Goal: Feedback & Contribution: Leave review/rating

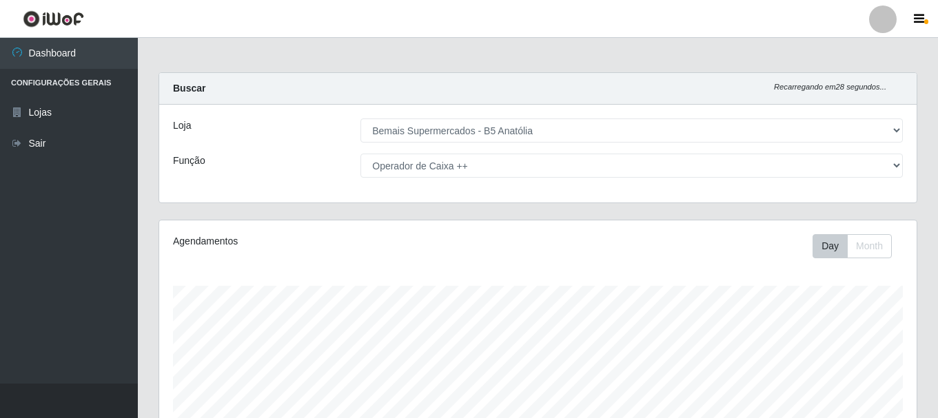
select select "405"
select select "73"
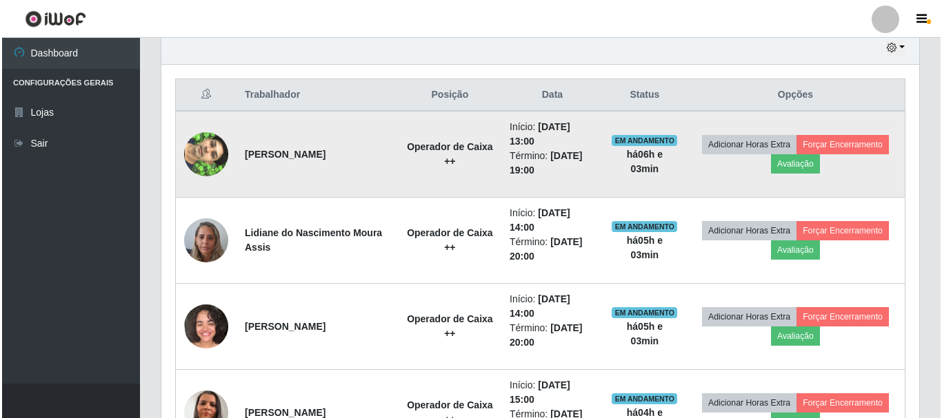
scroll to position [286, 758]
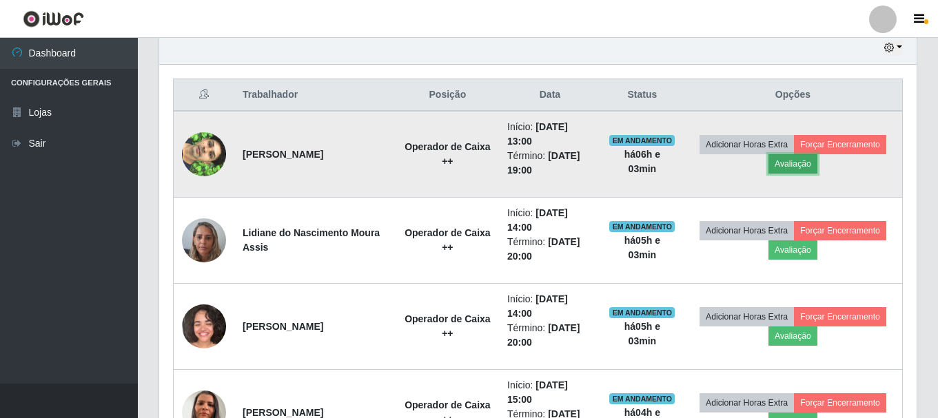
click at [803, 161] on button "Avaliação" at bounding box center [793, 163] width 49 height 19
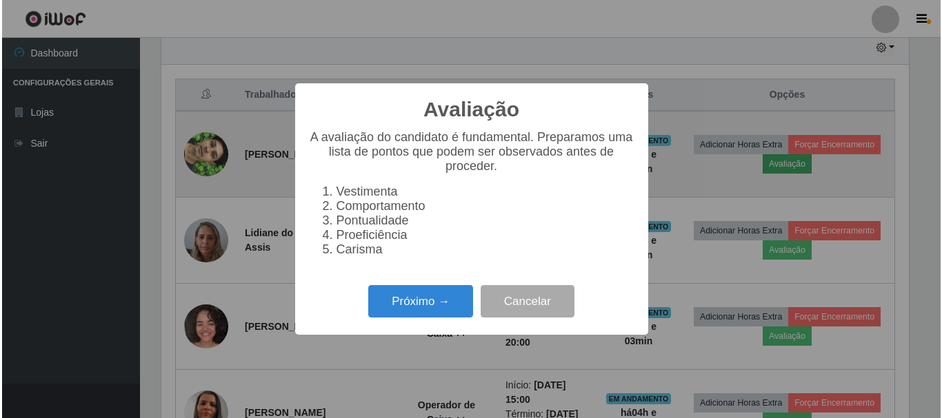
scroll to position [286, 751]
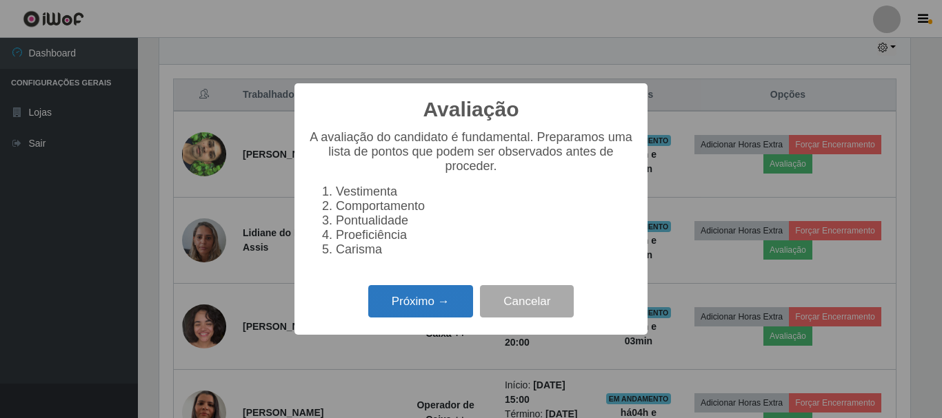
click at [418, 307] on button "Próximo →" at bounding box center [420, 301] width 105 height 32
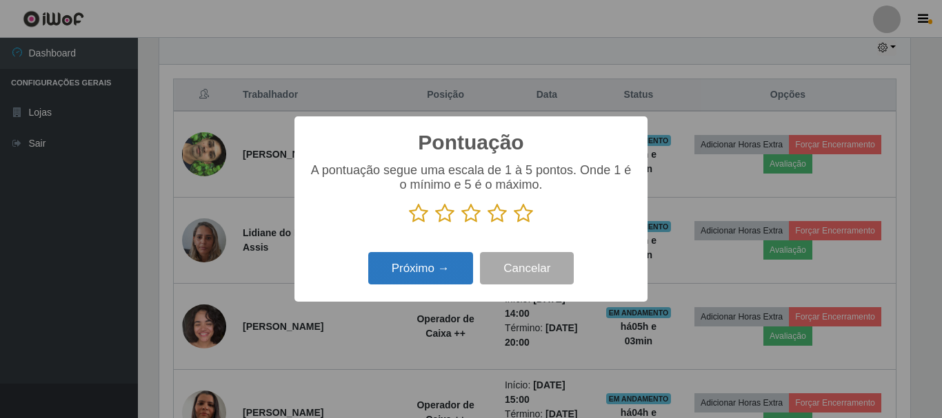
scroll to position [689082, 688617]
click at [532, 212] on icon at bounding box center [523, 213] width 19 height 21
click at [514, 224] on input "radio" at bounding box center [514, 224] width 0 height 0
click at [431, 271] on button "Próximo →" at bounding box center [420, 268] width 105 height 32
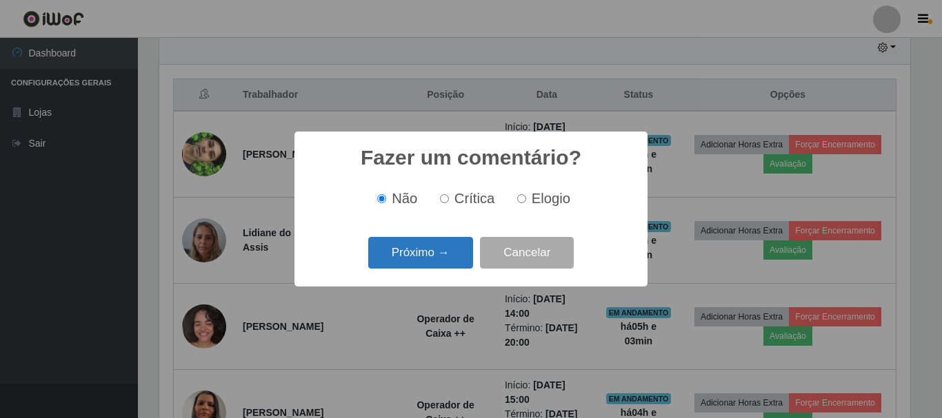
click at [452, 250] on button "Próximo →" at bounding box center [420, 253] width 105 height 32
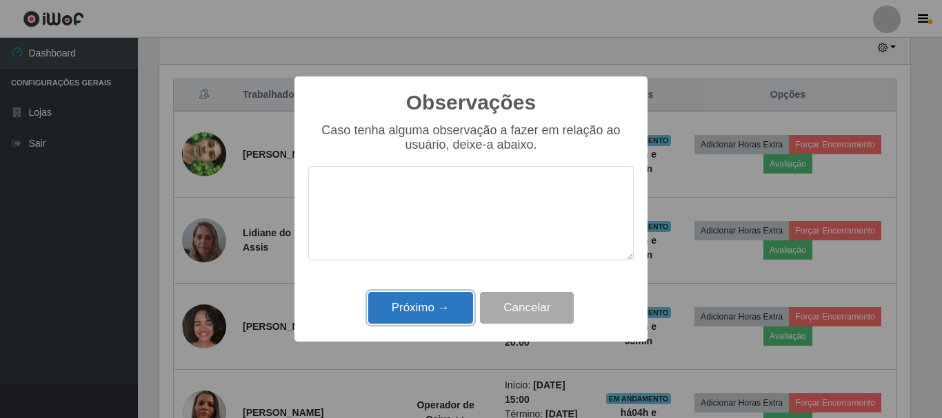
click at [432, 303] on button "Próximo →" at bounding box center [420, 308] width 105 height 32
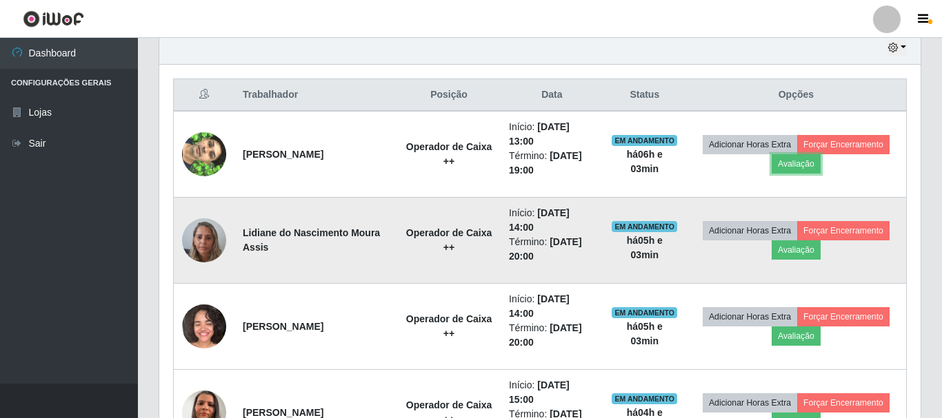
scroll to position [286, 758]
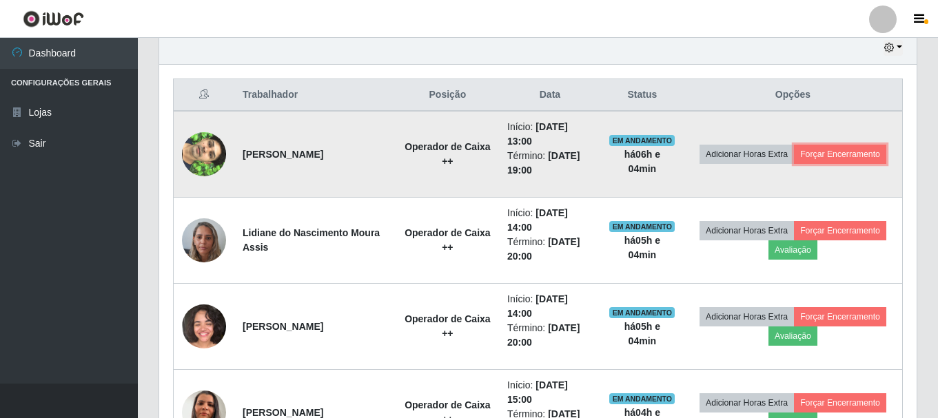
click at [829, 165] on td "Adicionar Horas Extra Forçar Encerramento" at bounding box center [793, 154] width 219 height 87
click at [833, 148] on button "Forçar Encerramento" at bounding box center [840, 154] width 92 height 19
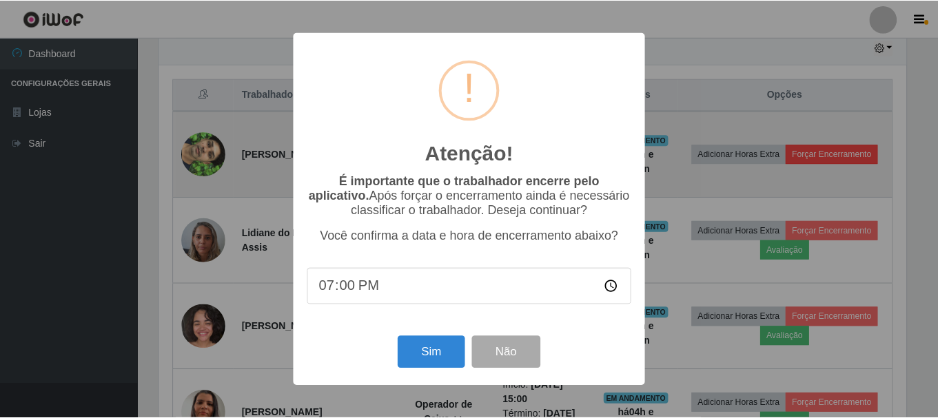
scroll to position [286, 751]
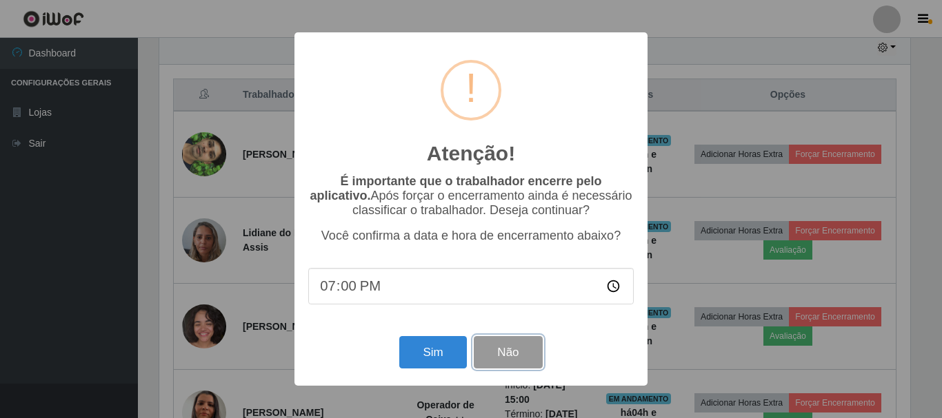
click at [506, 361] on button "Não" at bounding box center [508, 352] width 68 height 32
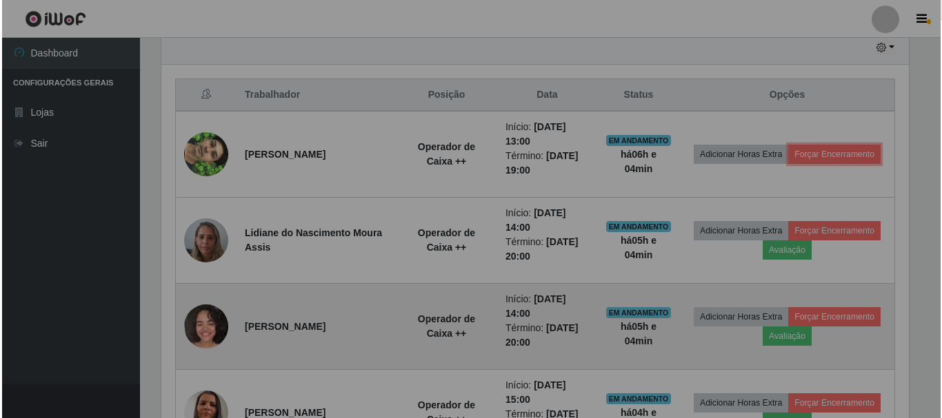
scroll to position [286, 758]
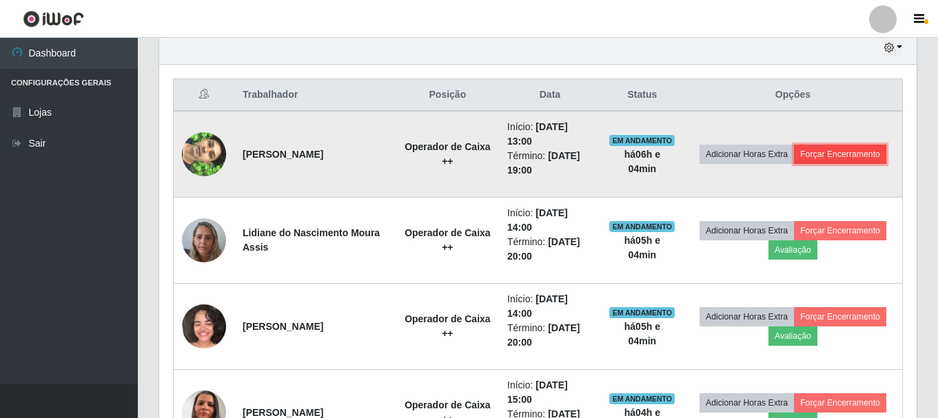
click at [808, 153] on button "Forçar Encerramento" at bounding box center [840, 154] width 92 height 19
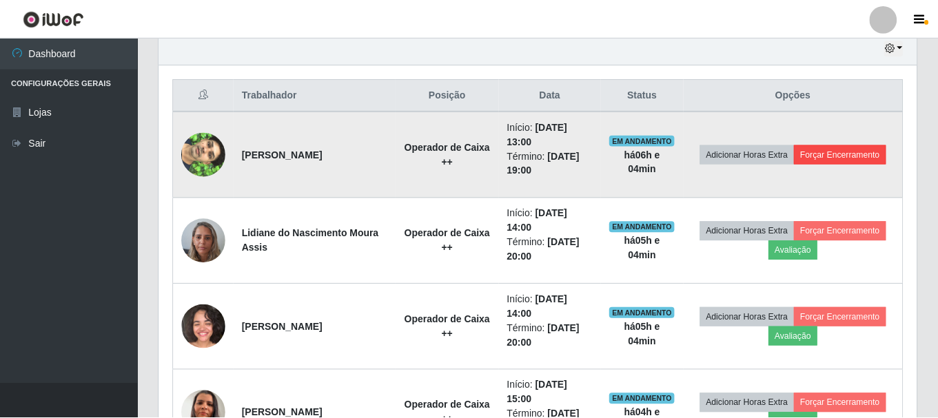
scroll to position [286, 751]
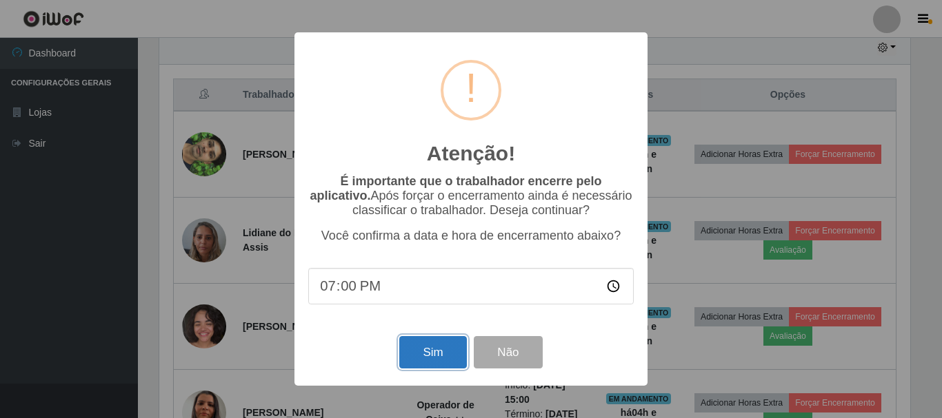
click at [438, 361] on button "Sim" at bounding box center [432, 352] width 67 height 32
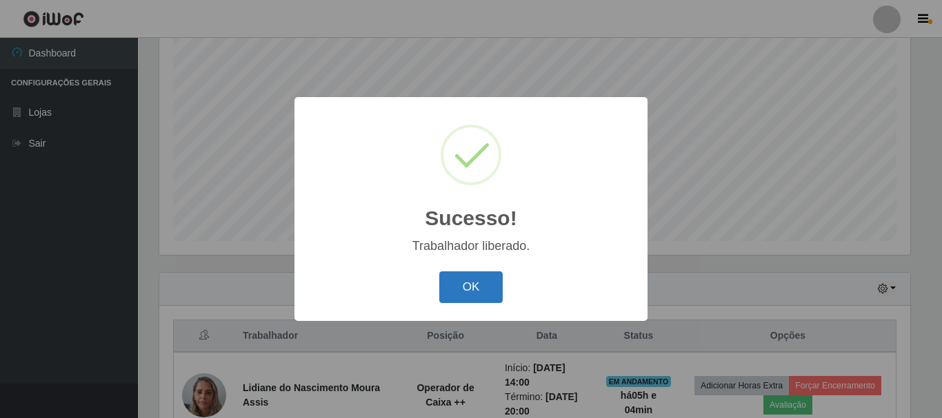
click at [467, 281] on button "OK" at bounding box center [471, 288] width 64 height 32
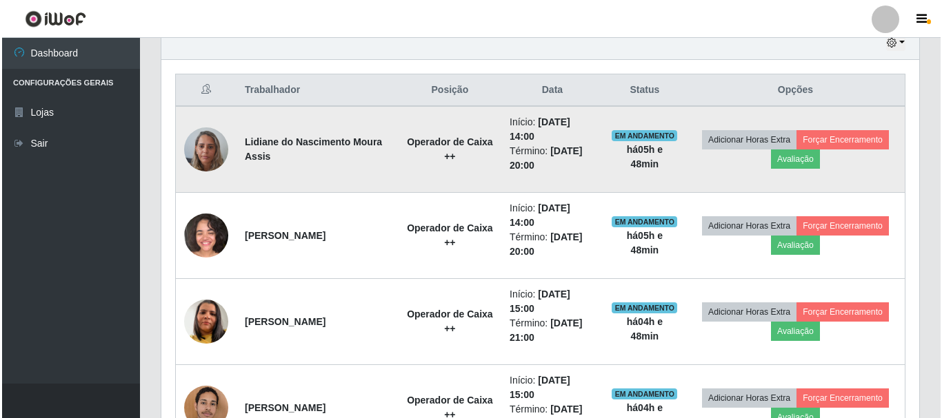
scroll to position [476, 0]
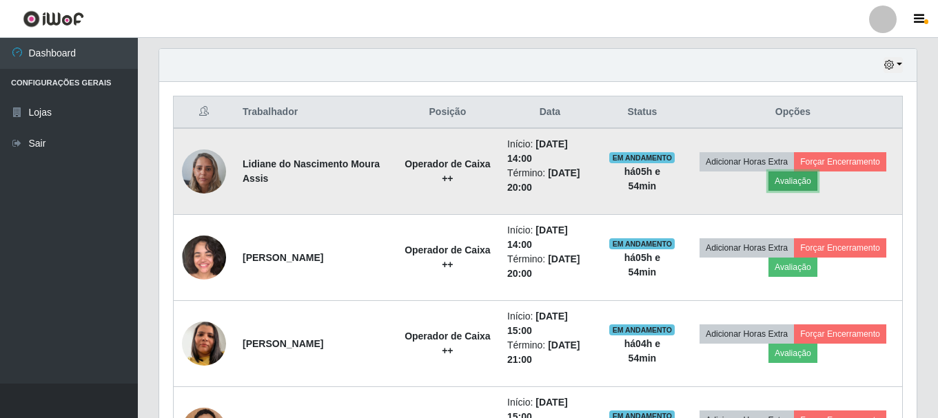
click at [804, 183] on button "Avaliação" at bounding box center [793, 181] width 49 height 19
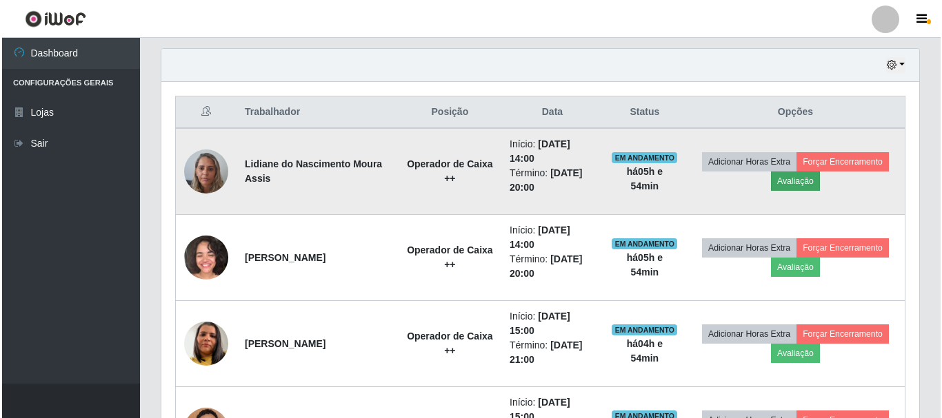
scroll to position [286, 751]
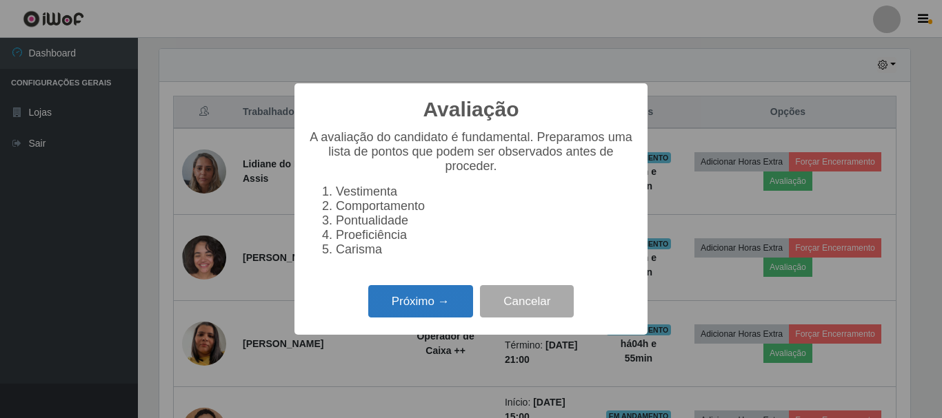
click at [410, 318] on button "Próximo →" at bounding box center [420, 301] width 105 height 32
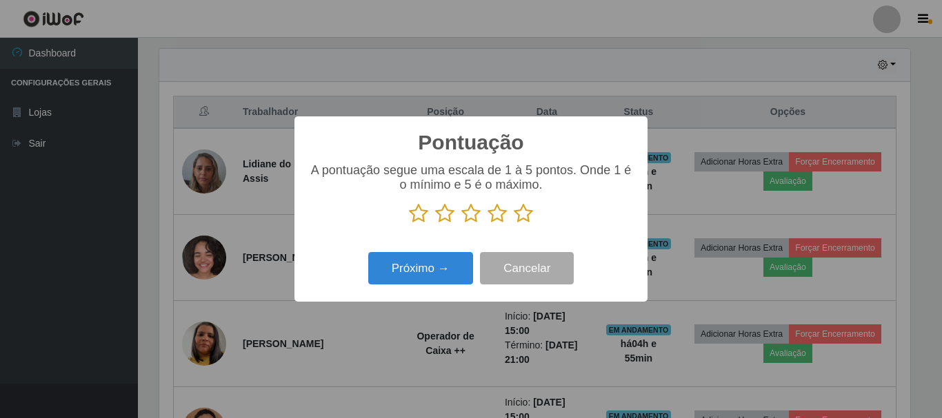
scroll to position [689082, 688617]
click at [519, 212] on icon at bounding box center [523, 213] width 19 height 21
click at [514, 224] on input "radio" at bounding box center [514, 224] width 0 height 0
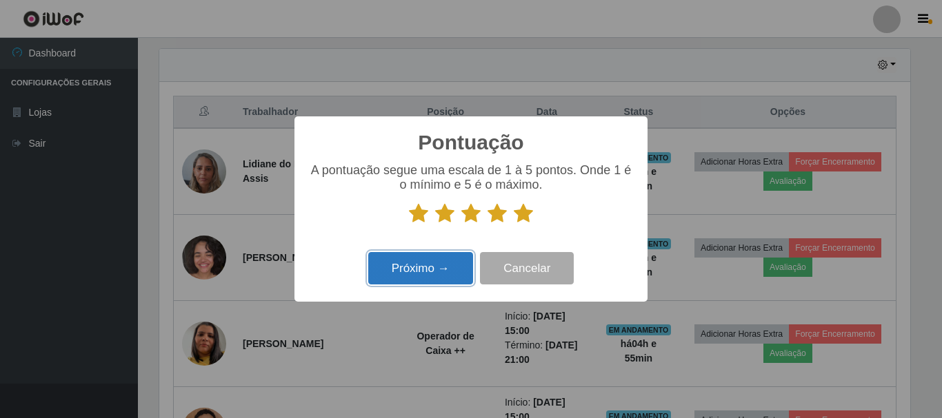
click at [452, 274] on button "Próximo →" at bounding box center [420, 268] width 105 height 32
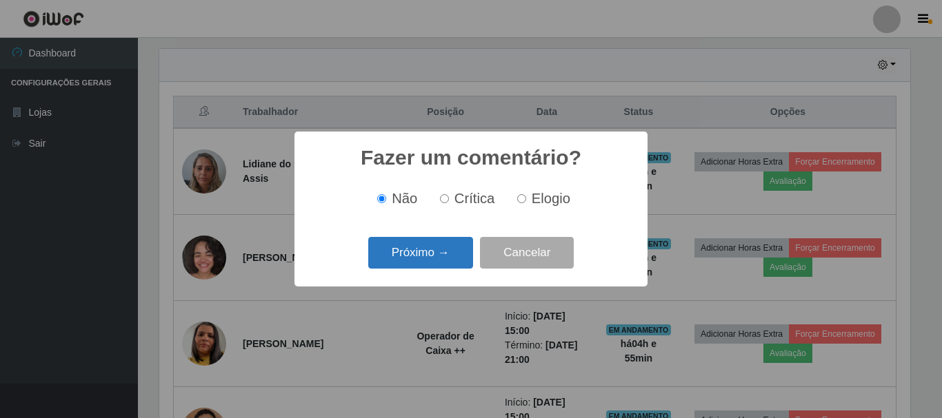
click at [452, 257] on button "Próximo →" at bounding box center [420, 253] width 105 height 32
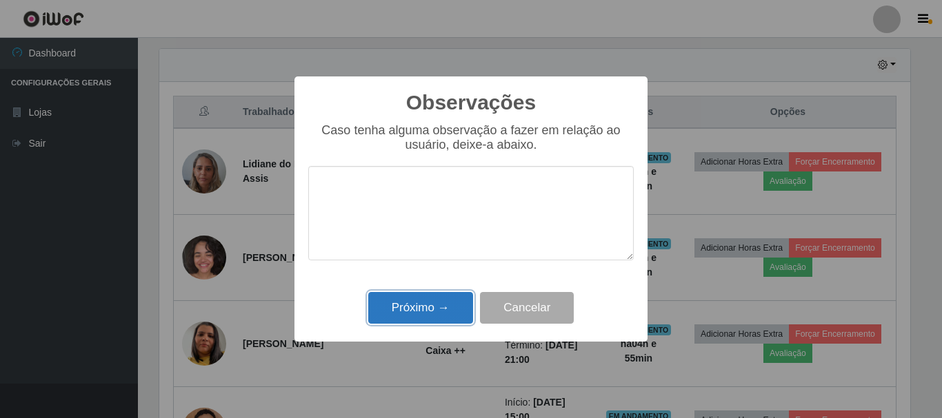
click at [443, 308] on button "Próximo →" at bounding box center [420, 308] width 105 height 32
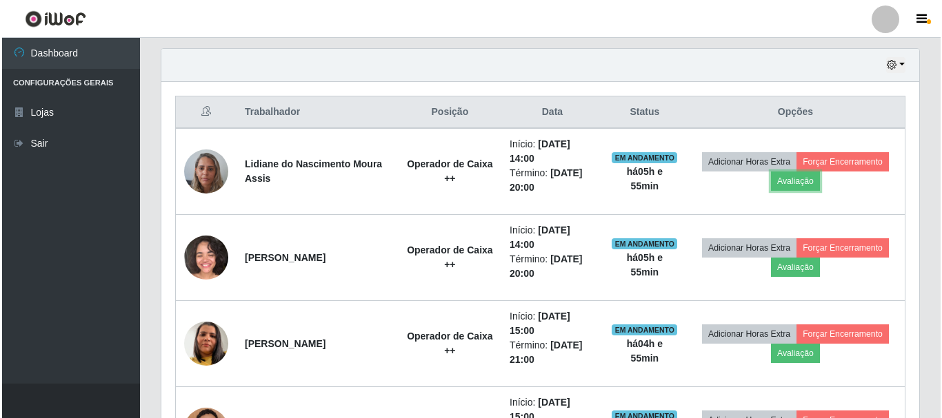
scroll to position [286, 758]
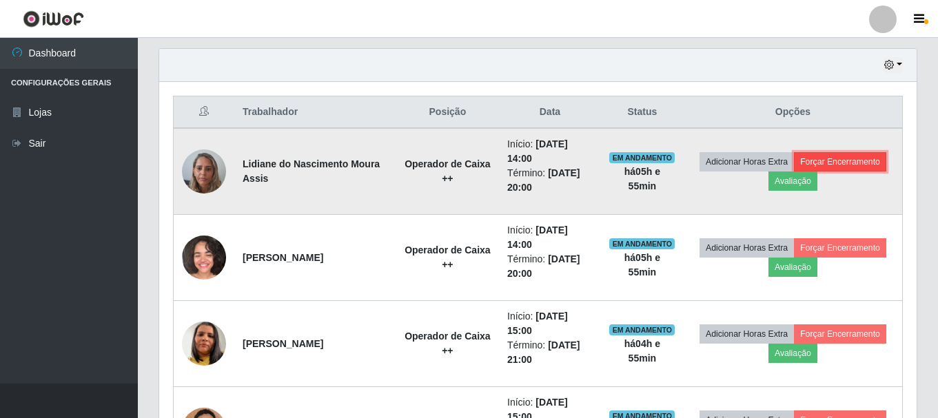
click at [862, 163] on button "Forçar Encerramento" at bounding box center [840, 161] width 92 height 19
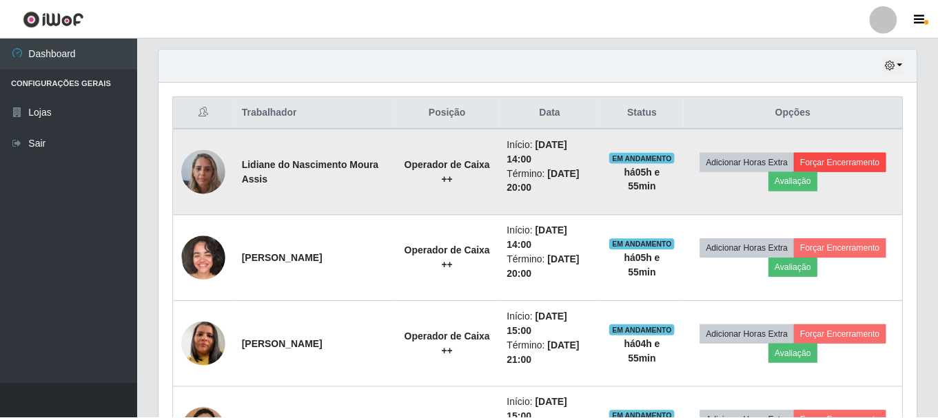
scroll to position [286, 751]
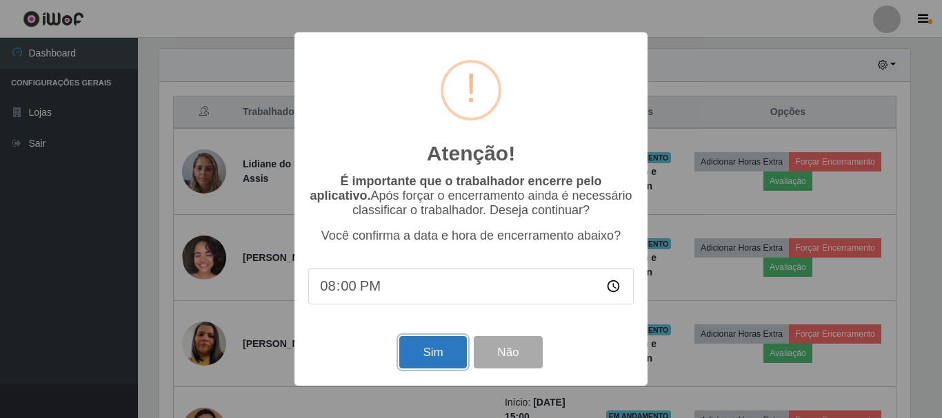
click at [435, 363] on button "Sim" at bounding box center [432, 352] width 67 height 32
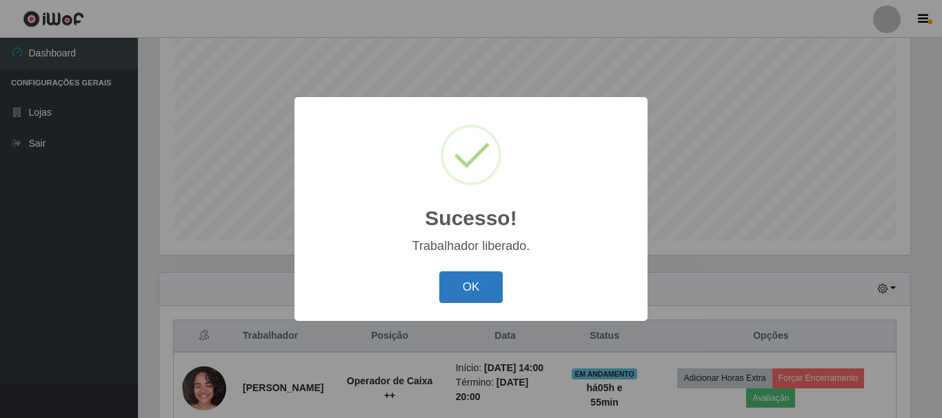
click at [465, 287] on button "OK" at bounding box center [471, 288] width 64 height 32
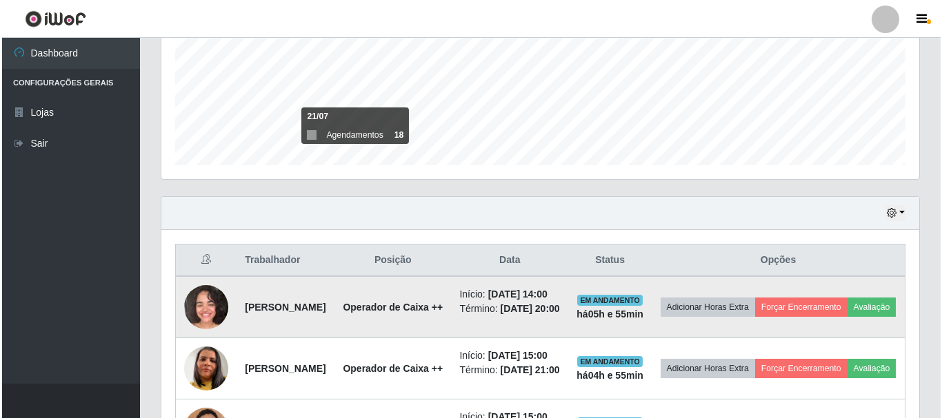
scroll to position [389, 0]
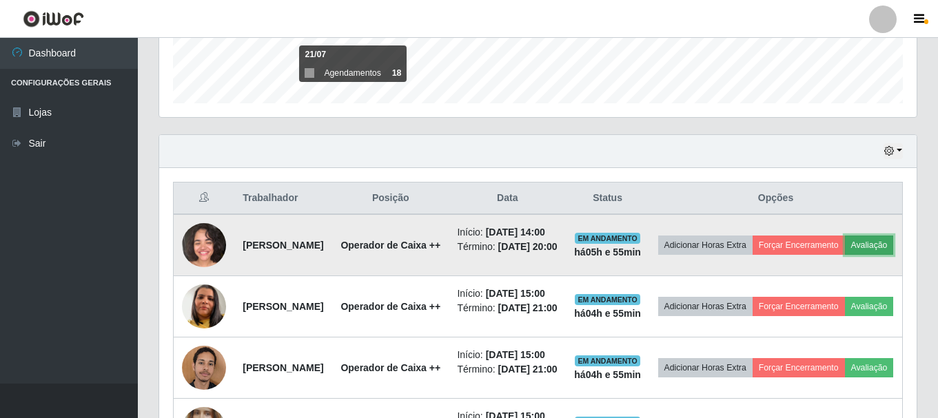
click at [845, 255] on button "Avaliação" at bounding box center [869, 245] width 49 height 19
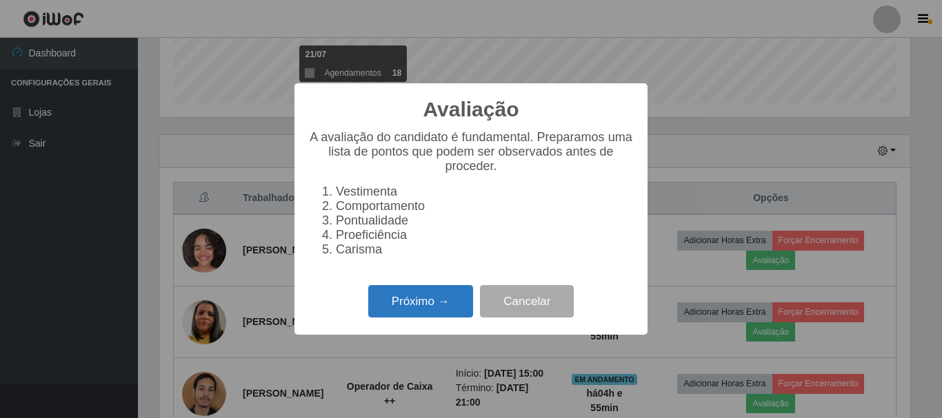
click at [417, 316] on button "Próximo →" at bounding box center [420, 301] width 105 height 32
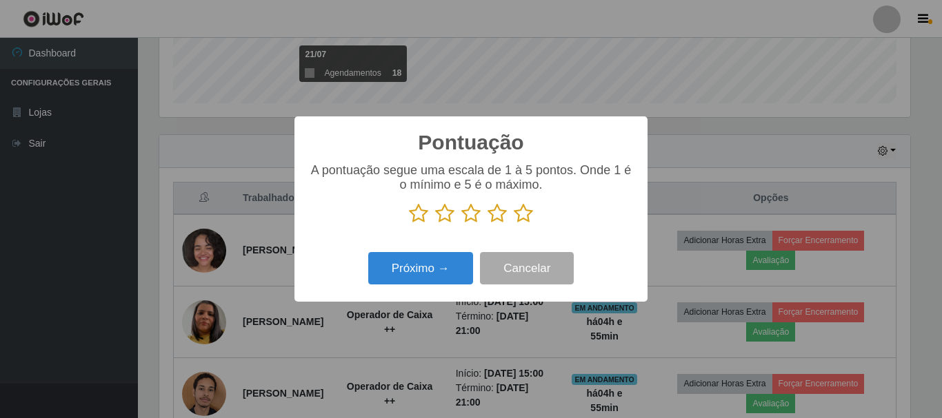
click at [519, 210] on icon at bounding box center [523, 213] width 19 height 21
click at [514, 224] on input "radio" at bounding box center [514, 224] width 0 height 0
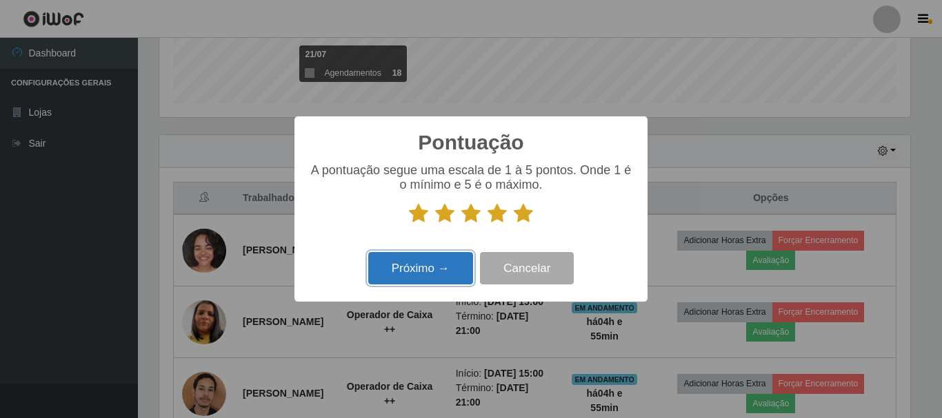
click at [432, 270] on button "Próximo →" at bounding box center [420, 268] width 105 height 32
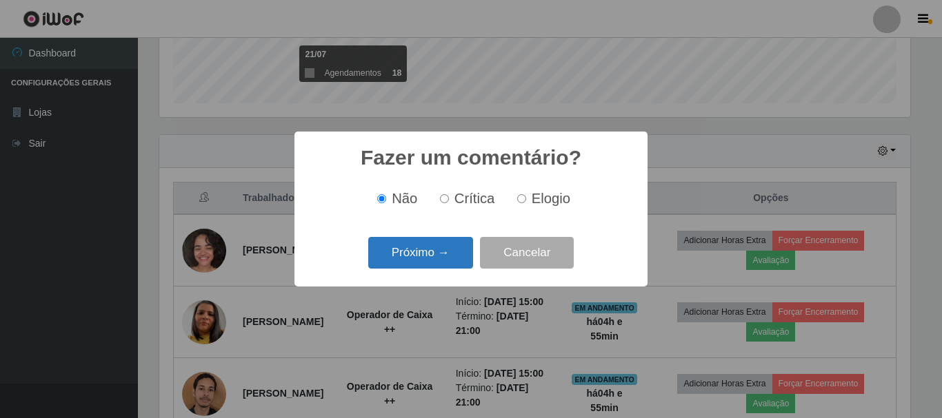
click at [433, 258] on button "Próximo →" at bounding box center [420, 253] width 105 height 32
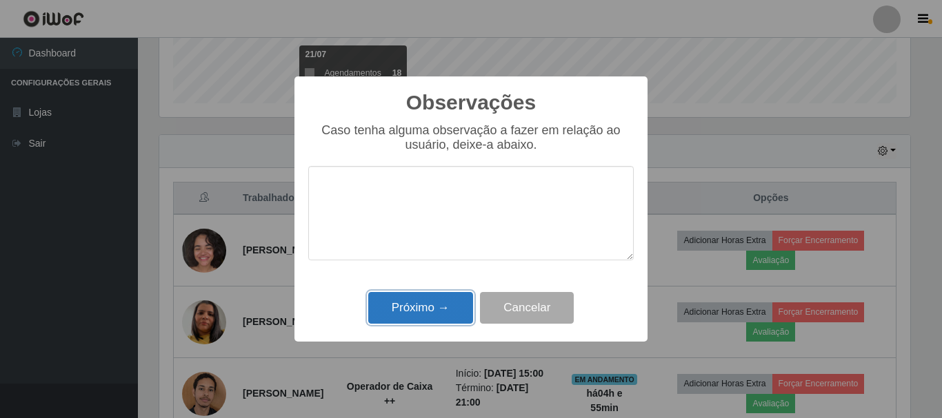
click at [433, 309] on button "Próximo →" at bounding box center [420, 308] width 105 height 32
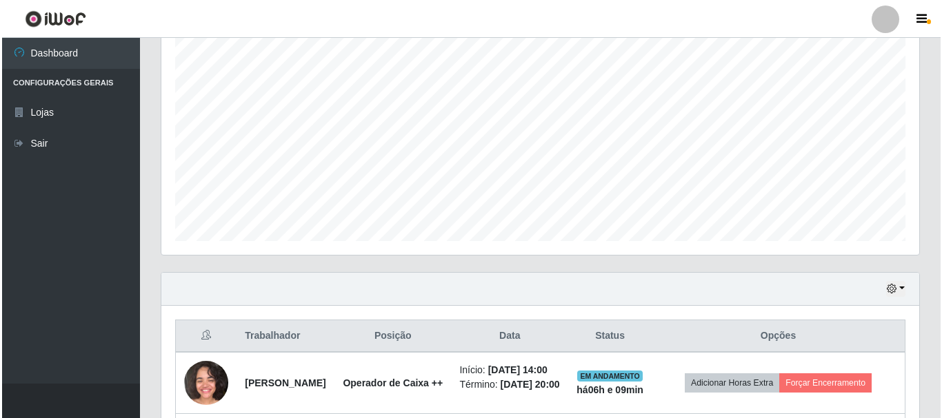
scroll to position [458, 0]
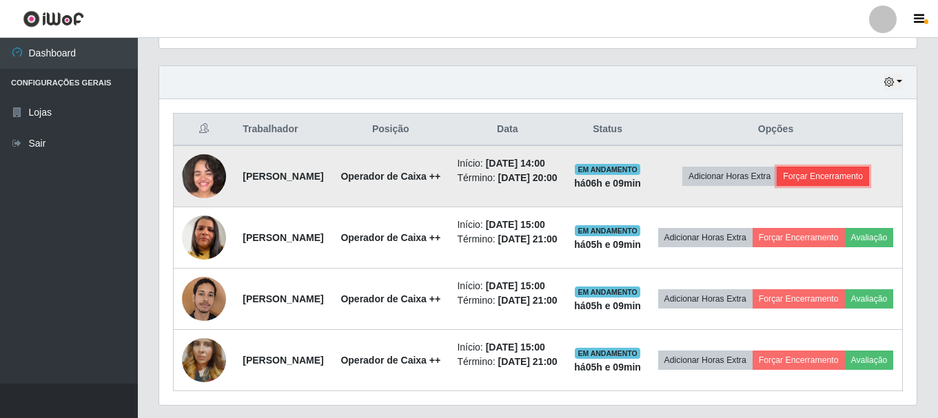
click at [833, 185] on button "Forçar Encerramento" at bounding box center [823, 176] width 92 height 19
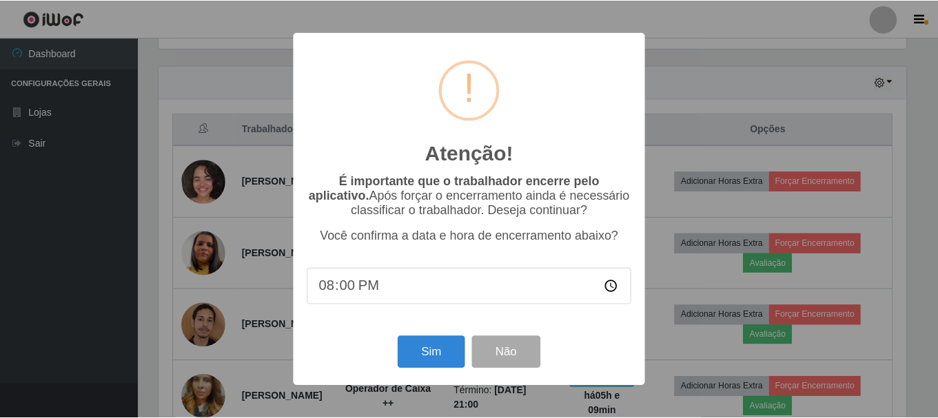
scroll to position [286, 751]
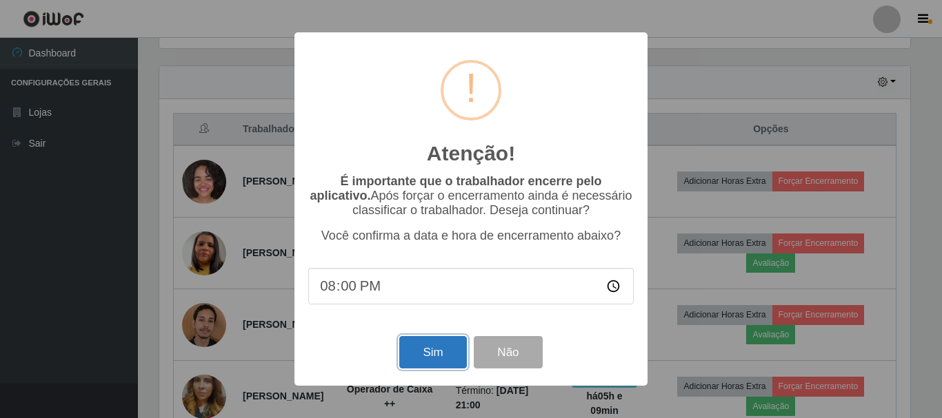
click at [441, 357] on button "Sim" at bounding box center [432, 352] width 67 height 32
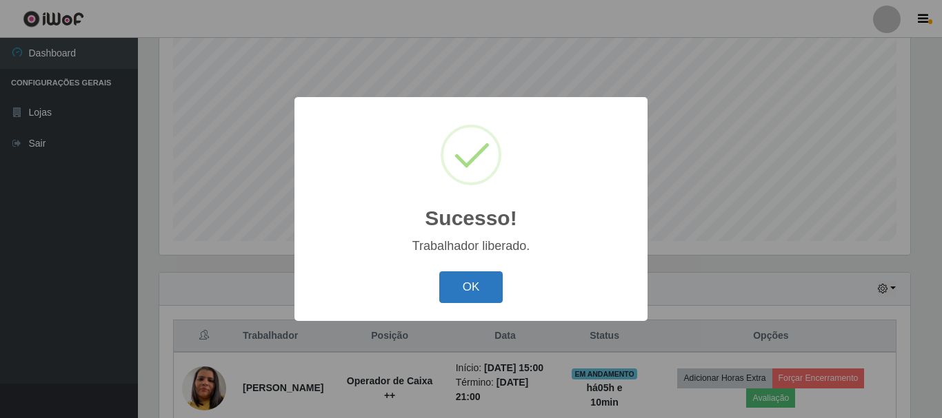
click at [465, 298] on button "OK" at bounding box center [471, 288] width 64 height 32
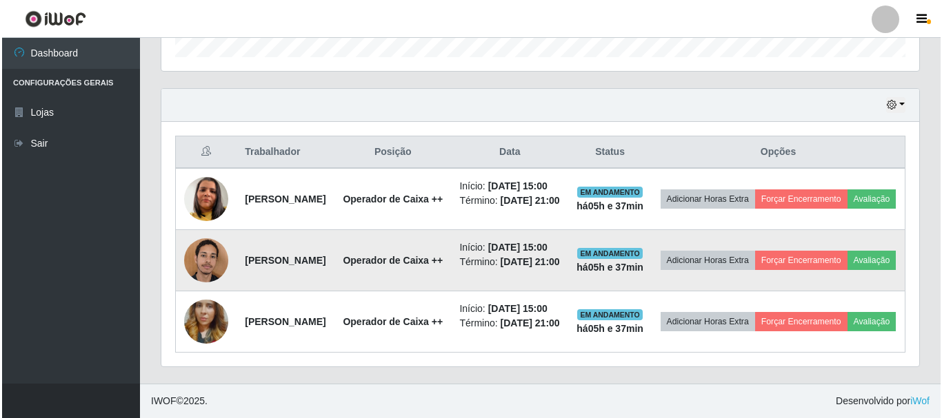
scroll to position [510, 0]
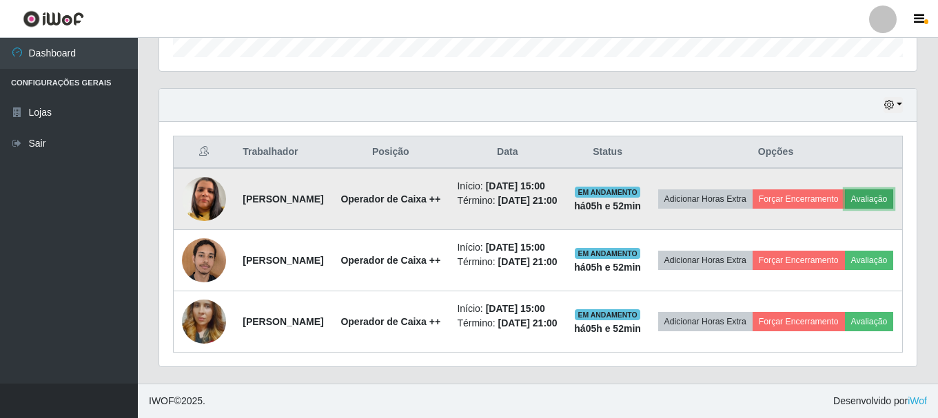
click at [845, 190] on button "Avaliação" at bounding box center [869, 199] width 49 height 19
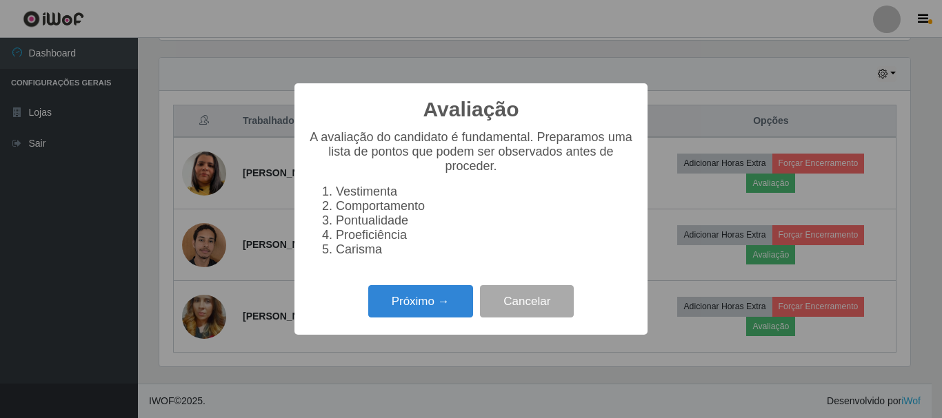
scroll to position [286, 751]
click at [418, 317] on button "Próximo →" at bounding box center [420, 301] width 105 height 32
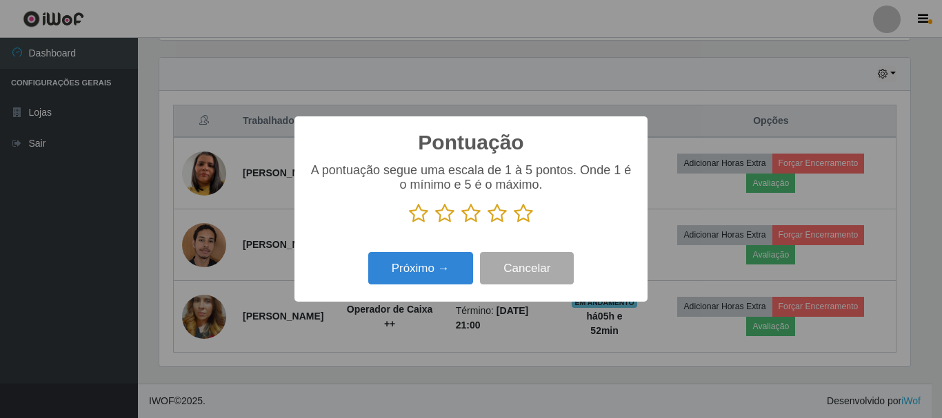
click at [526, 216] on icon at bounding box center [523, 213] width 19 height 21
click at [514, 224] on input "radio" at bounding box center [514, 224] width 0 height 0
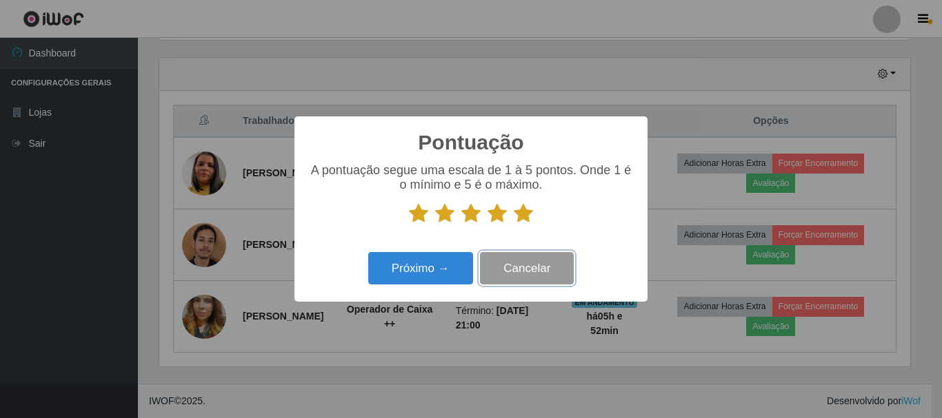
click at [548, 273] on button "Cancelar" at bounding box center [527, 268] width 94 height 32
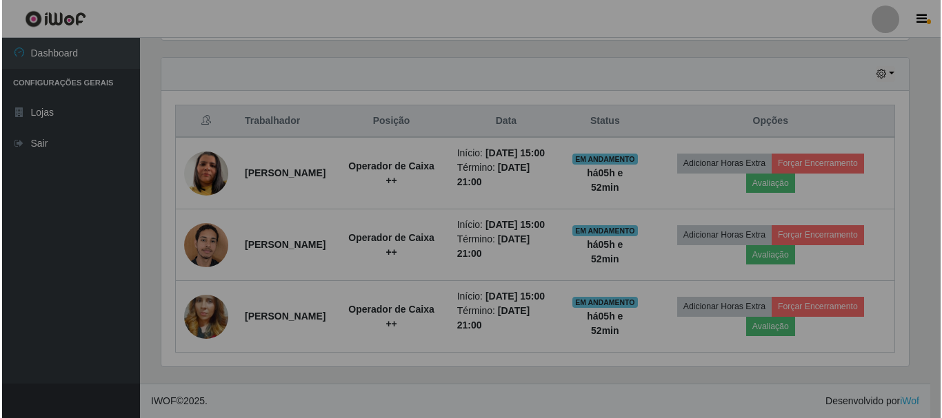
scroll to position [286, 758]
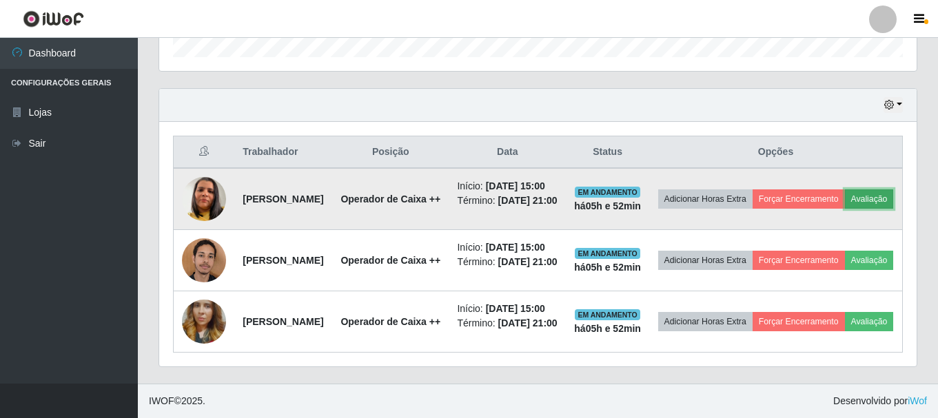
click at [845, 190] on button "Avaliação" at bounding box center [869, 199] width 49 height 19
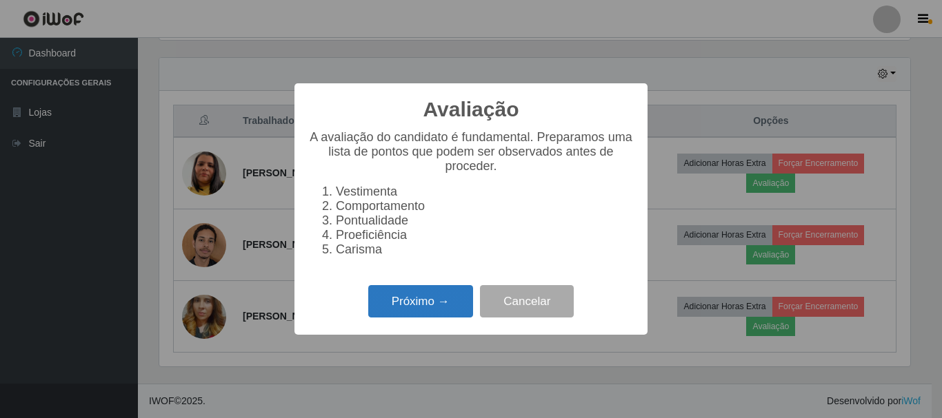
click at [445, 316] on button "Próximo →" at bounding box center [420, 301] width 105 height 32
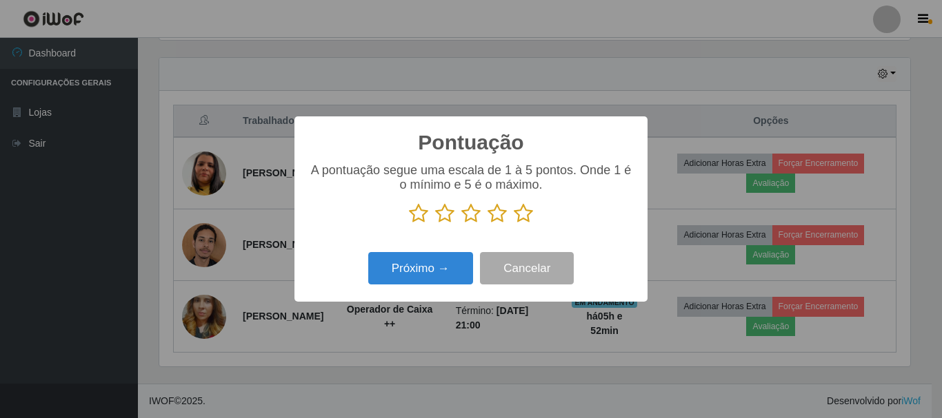
scroll to position [689082, 688617]
click at [530, 216] on icon at bounding box center [523, 213] width 19 height 21
click at [514, 224] on input "radio" at bounding box center [514, 224] width 0 height 0
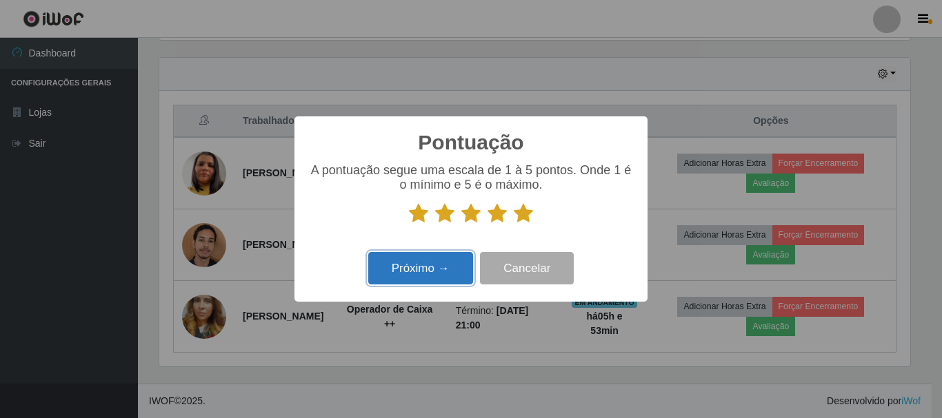
click at [456, 267] on button "Próximo →" at bounding box center [420, 268] width 105 height 32
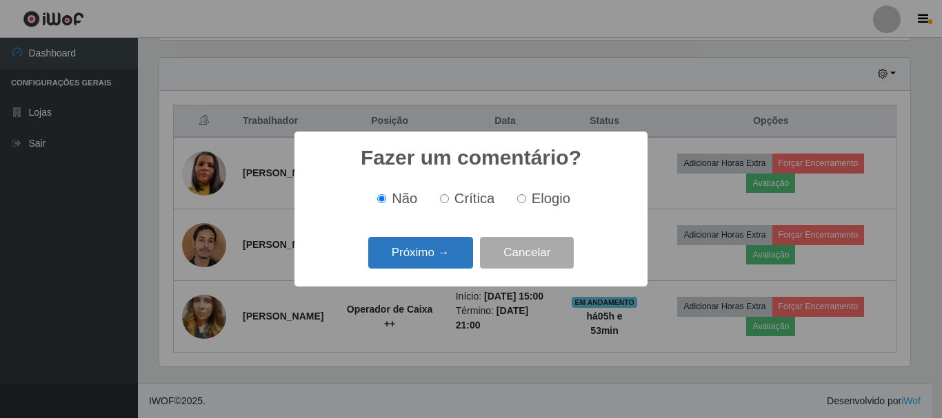
click at [456, 260] on button "Próximo →" at bounding box center [420, 253] width 105 height 32
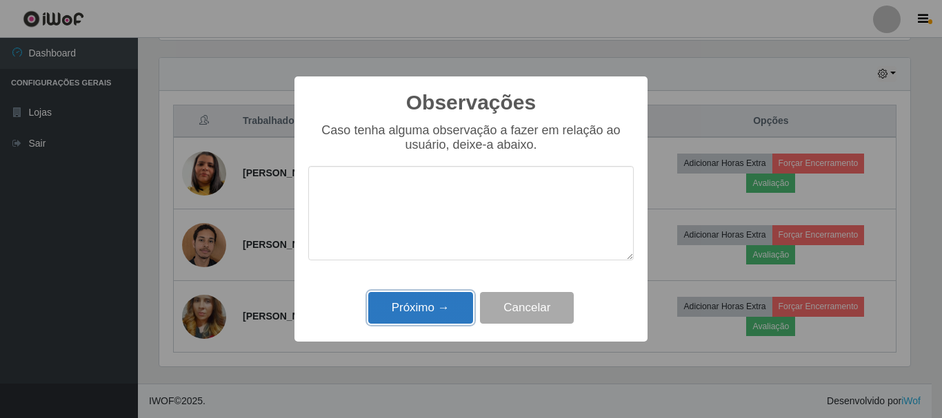
click at [438, 310] on button "Próximo →" at bounding box center [420, 308] width 105 height 32
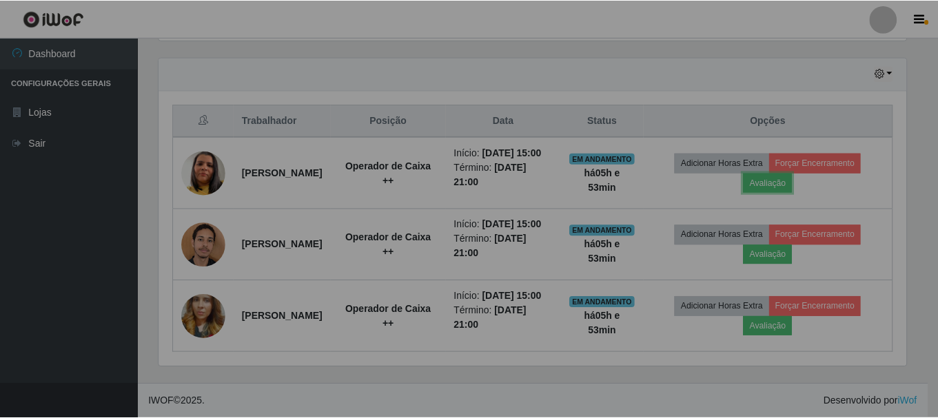
scroll to position [286, 758]
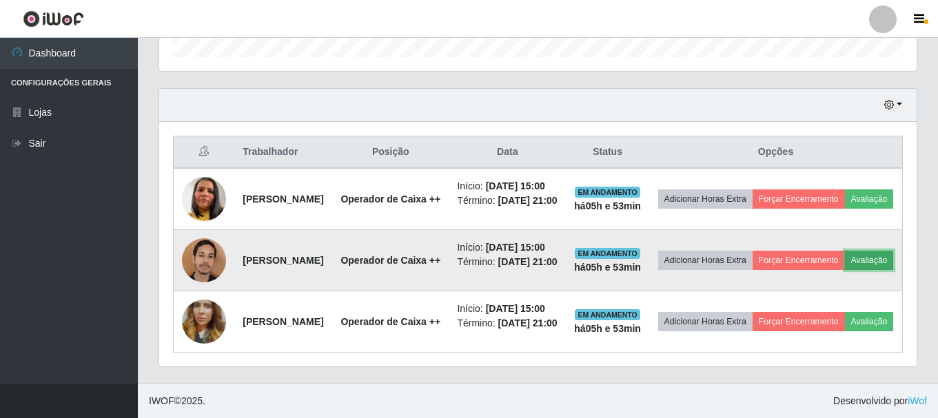
click at [845, 251] on button "Avaliação" at bounding box center [869, 260] width 49 height 19
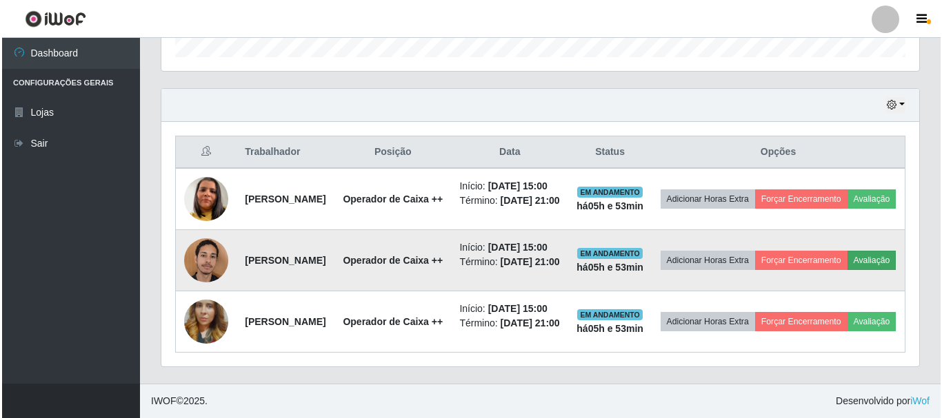
scroll to position [286, 751]
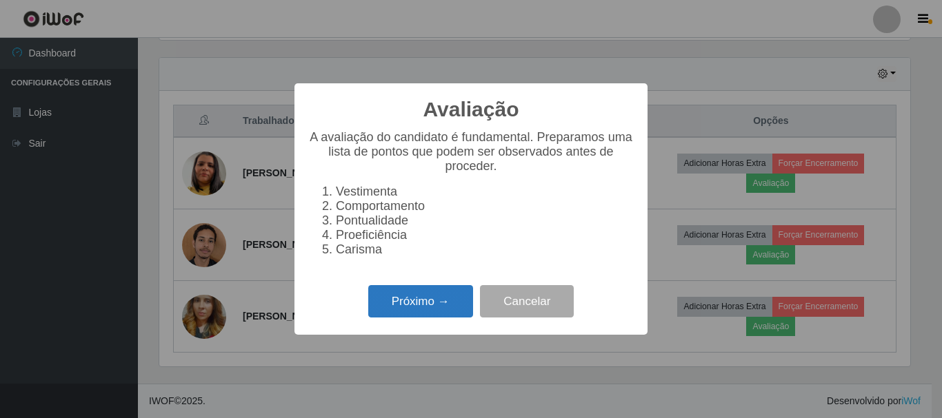
click at [452, 310] on button "Próximo →" at bounding box center [420, 301] width 105 height 32
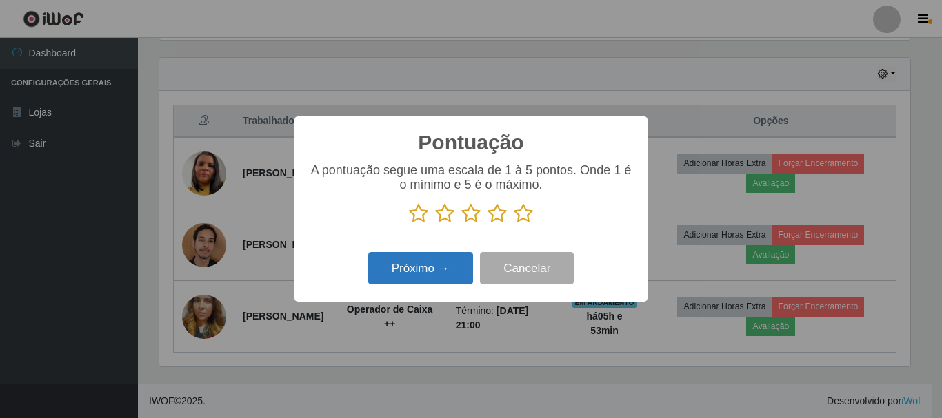
scroll to position [689082, 688617]
click at [519, 220] on icon at bounding box center [523, 213] width 19 height 21
click at [514, 224] on input "radio" at bounding box center [514, 224] width 0 height 0
click at [434, 272] on button "Próximo →" at bounding box center [420, 268] width 105 height 32
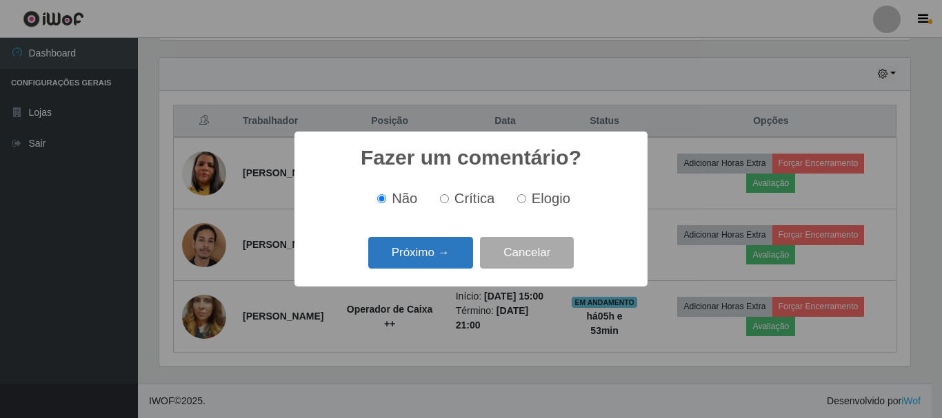
click at [442, 259] on button "Próximo →" at bounding box center [420, 253] width 105 height 32
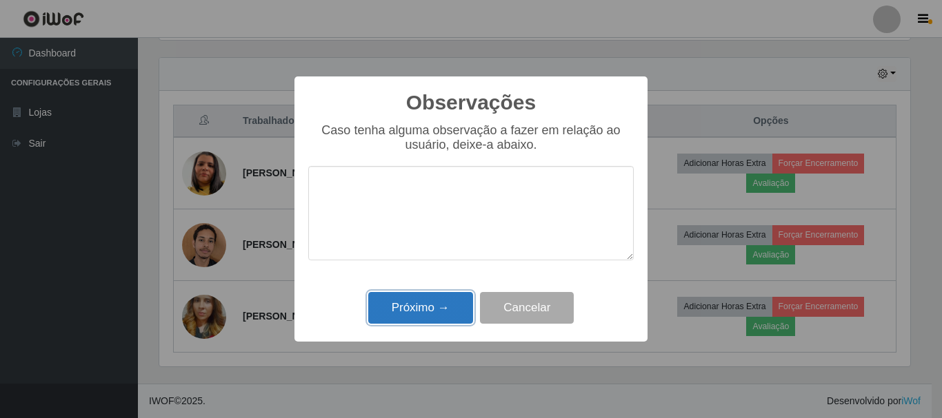
click at [444, 314] on button "Próximo →" at bounding box center [420, 308] width 105 height 32
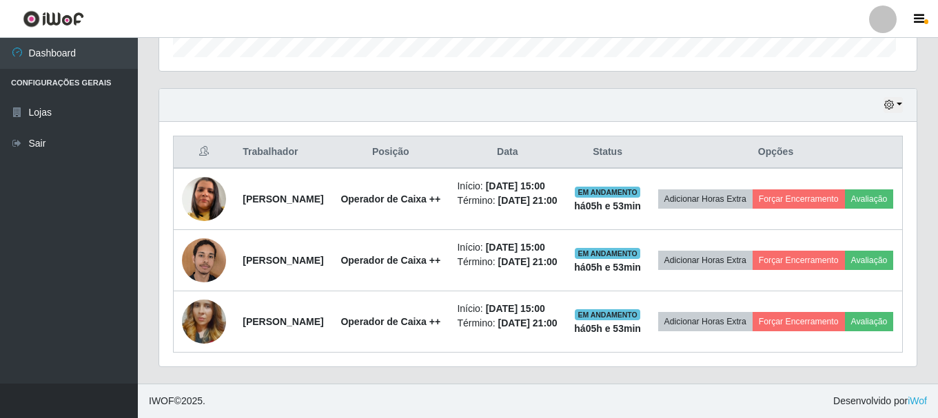
scroll to position [286, 758]
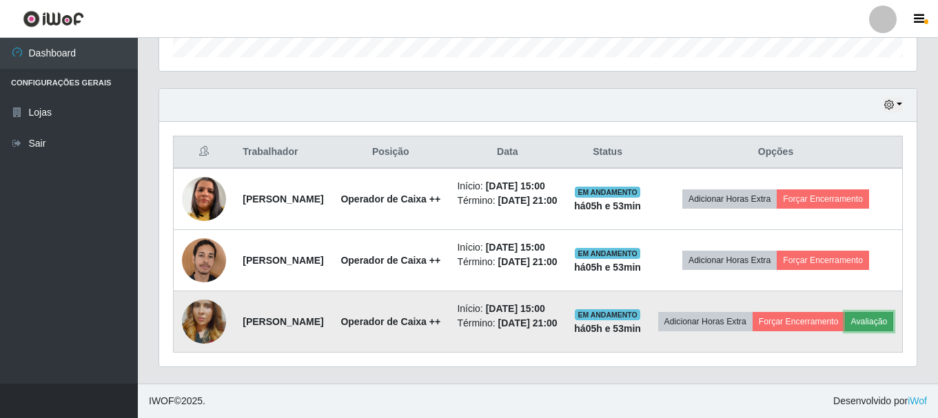
click at [845, 318] on button "Avaliação" at bounding box center [869, 321] width 49 height 19
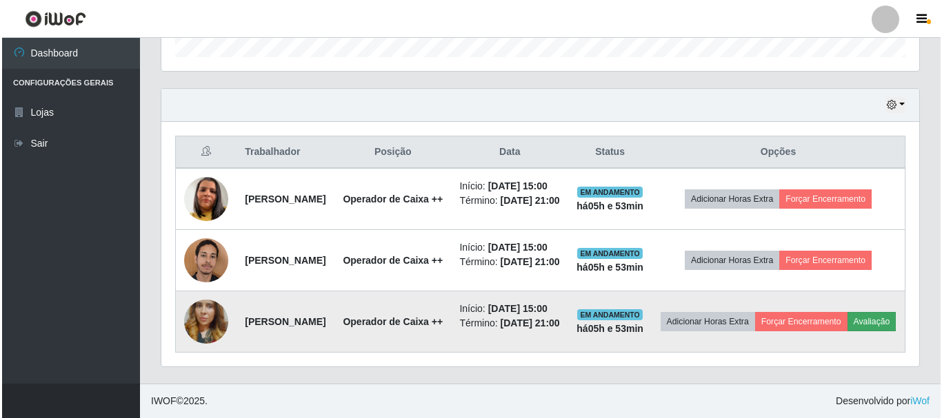
scroll to position [286, 751]
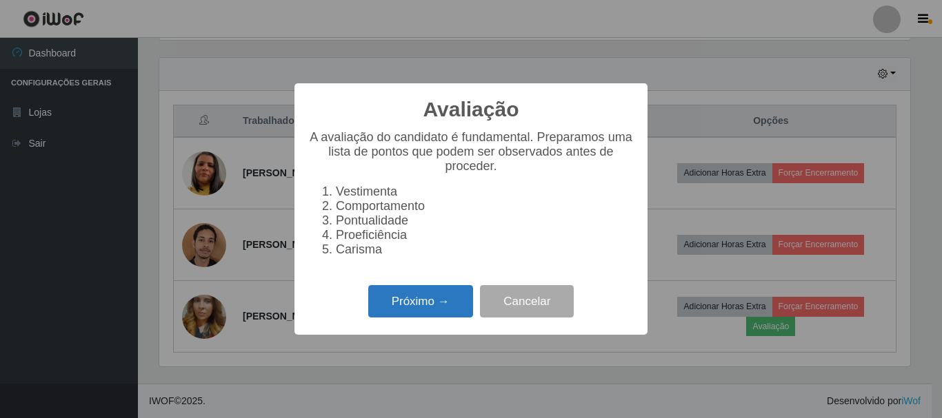
click at [425, 314] on button "Próximo →" at bounding box center [420, 301] width 105 height 32
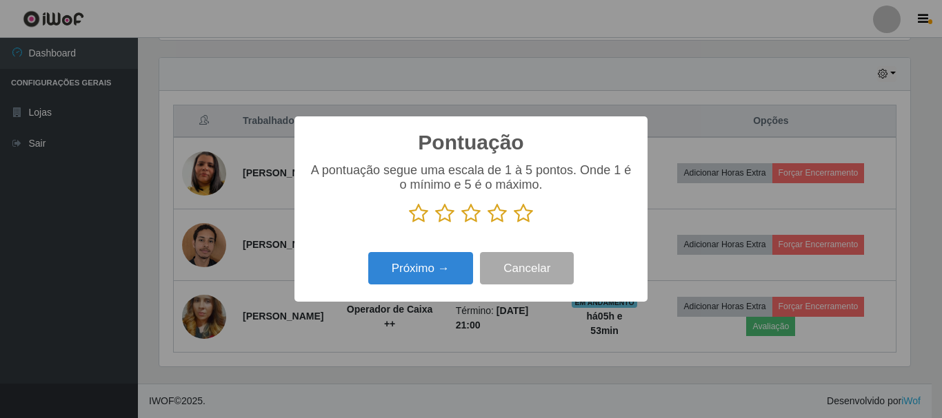
click at [527, 216] on icon at bounding box center [523, 213] width 19 height 21
click at [514, 224] on input "radio" at bounding box center [514, 224] width 0 height 0
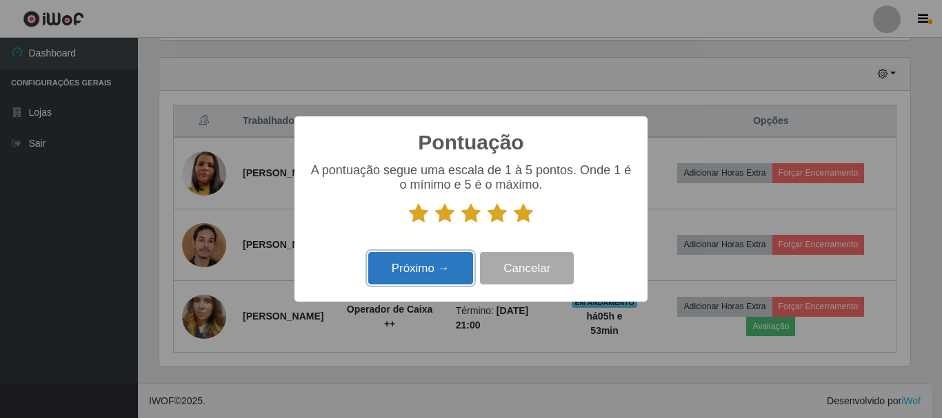
click at [401, 276] on button "Próximo →" at bounding box center [420, 268] width 105 height 32
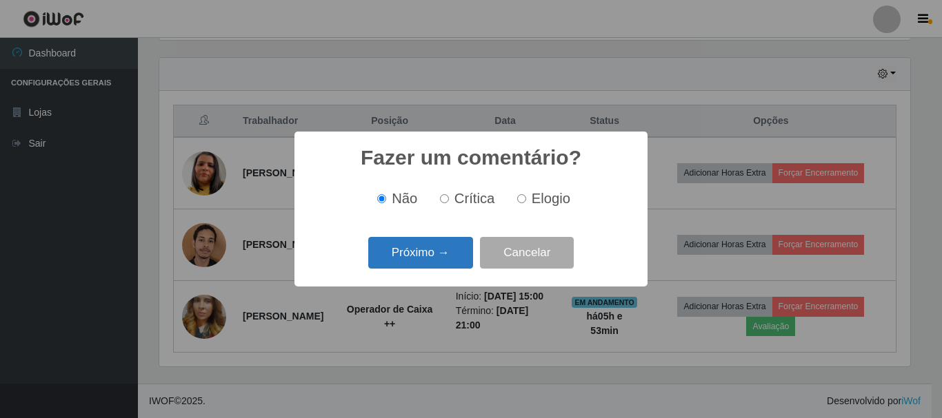
click at [461, 260] on button "Próximo →" at bounding box center [420, 253] width 105 height 32
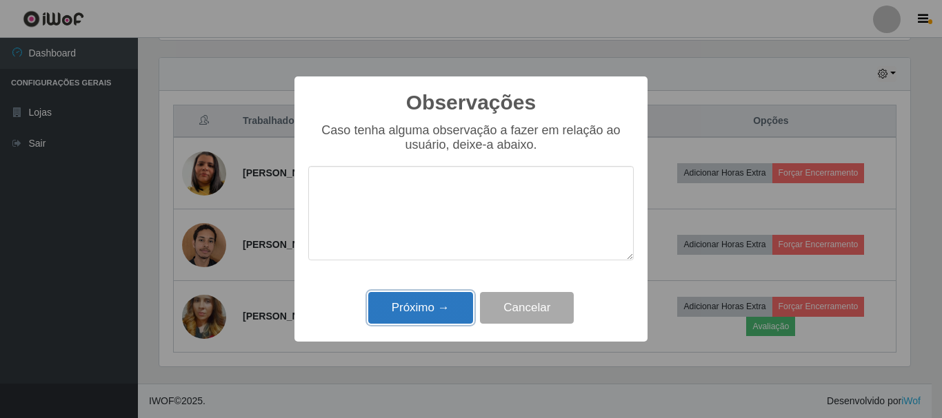
click at [458, 315] on button "Próximo →" at bounding box center [420, 308] width 105 height 32
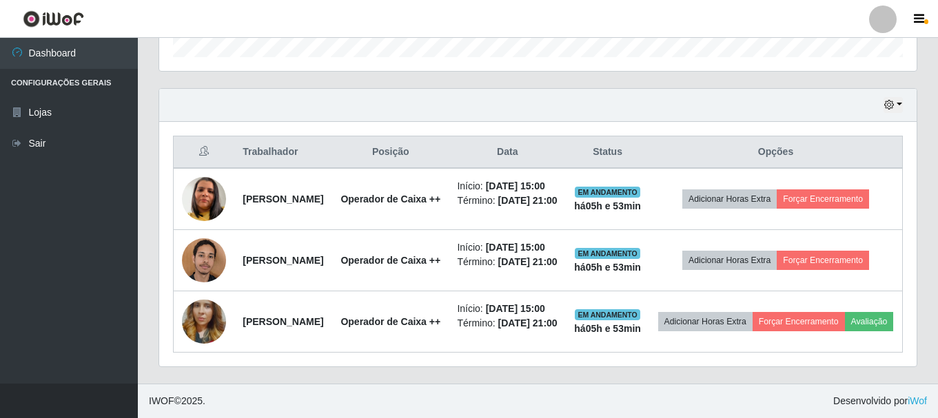
scroll to position [467, 0]
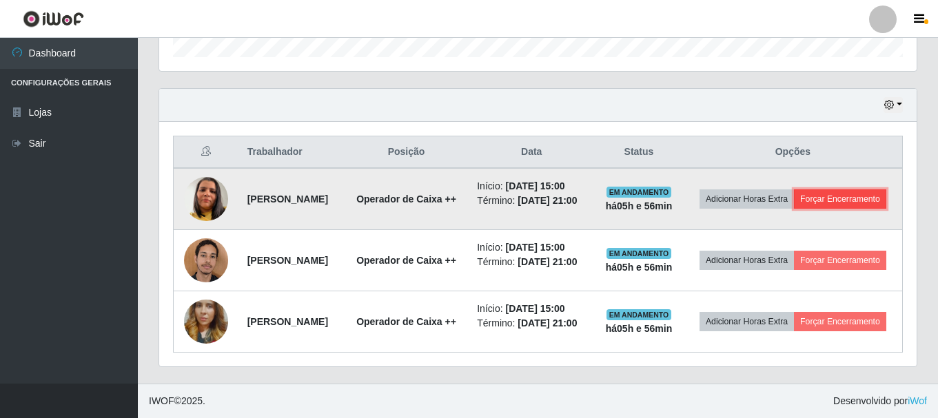
click at [823, 190] on button "Forçar Encerramento" at bounding box center [840, 199] width 92 height 19
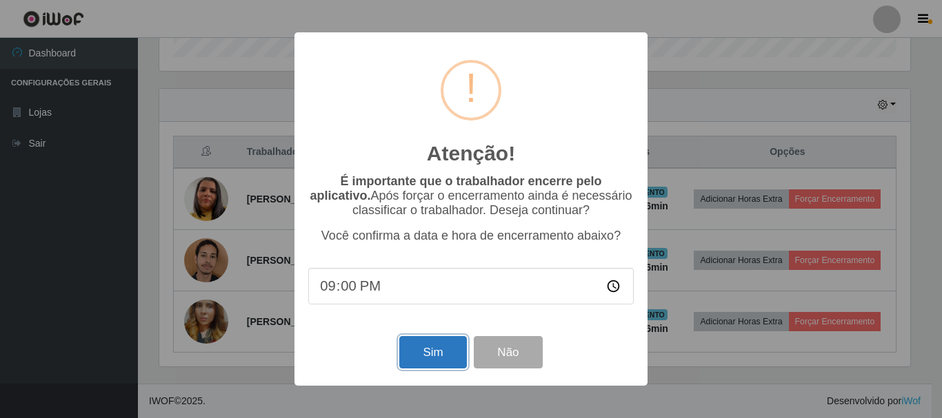
click at [440, 356] on button "Sim" at bounding box center [432, 352] width 67 height 32
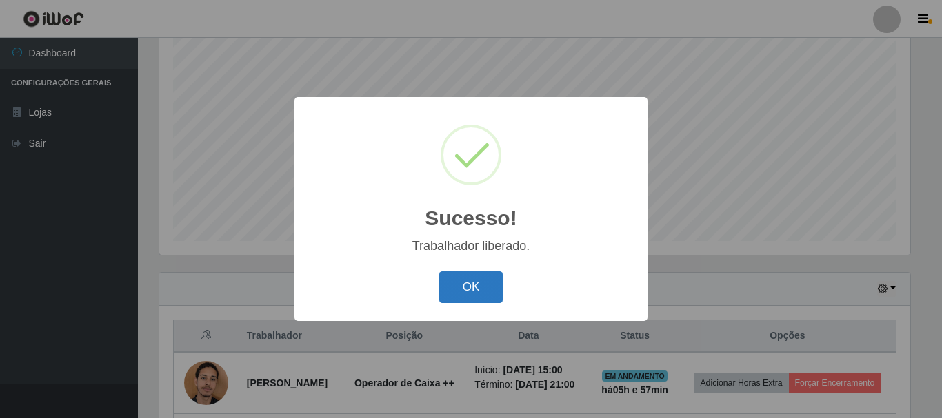
click at [466, 286] on button "OK" at bounding box center [471, 288] width 64 height 32
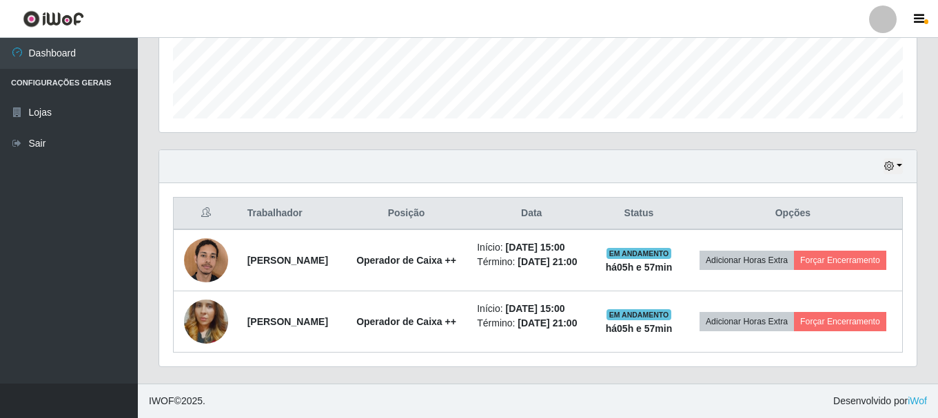
scroll to position [389, 0]
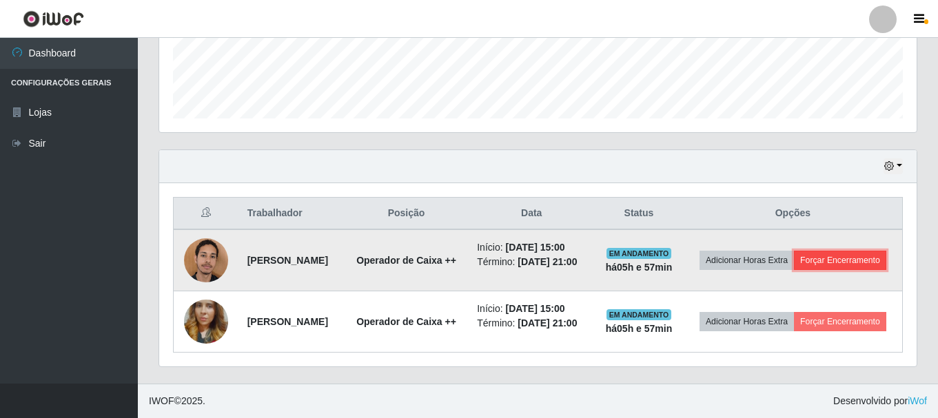
click at [797, 262] on button "Forçar Encerramento" at bounding box center [840, 260] width 92 height 19
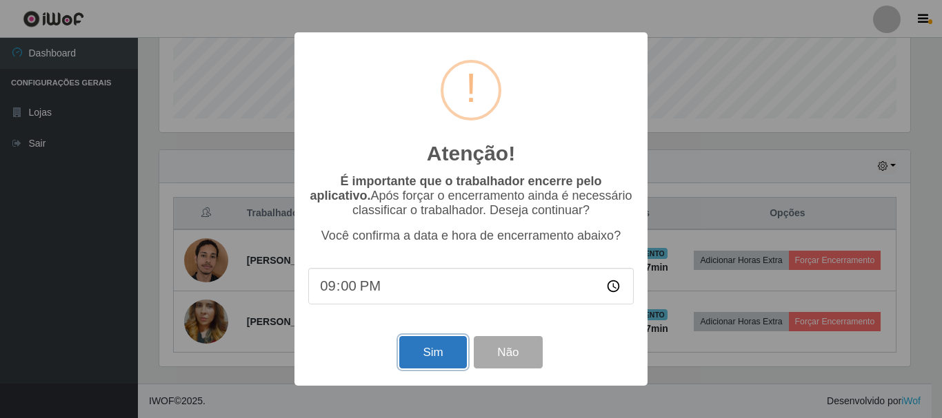
click at [438, 360] on button "Sim" at bounding box center [432, 352] width 67 height 32
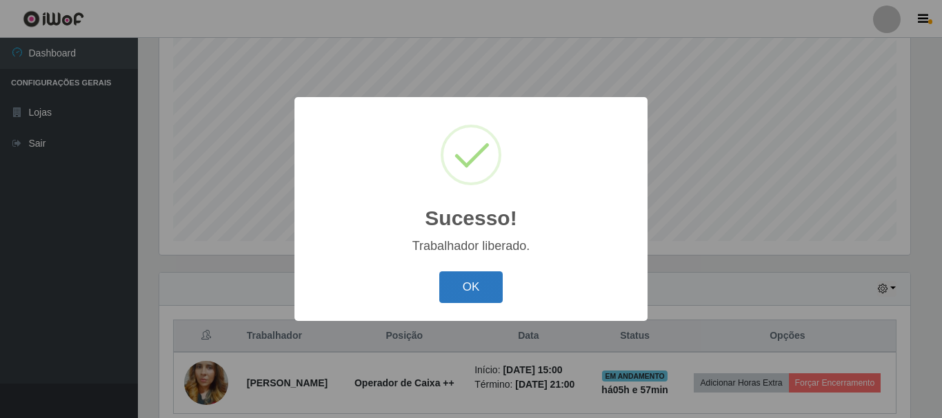
click at [472, 281] on button "OK" at bounding box center [471, 288] width 64 height 32
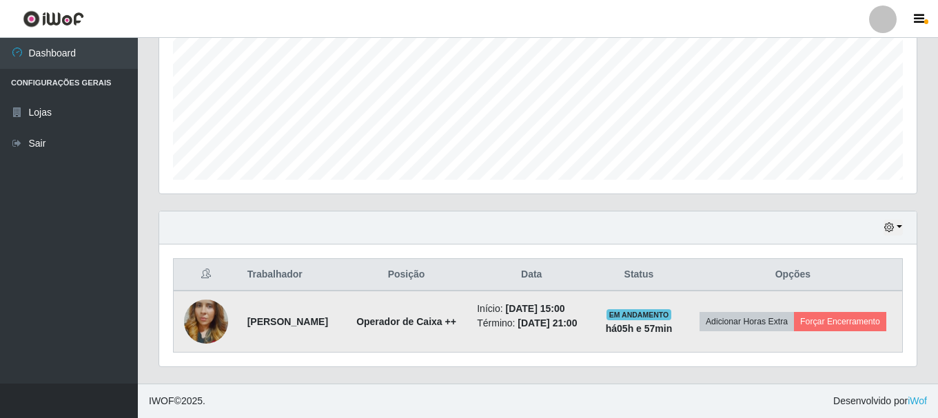
scroll to position [323, 0]
click at [794, 325] on button "Forçar Encerramento" at bounding box center [840, 321] width 92 height 19
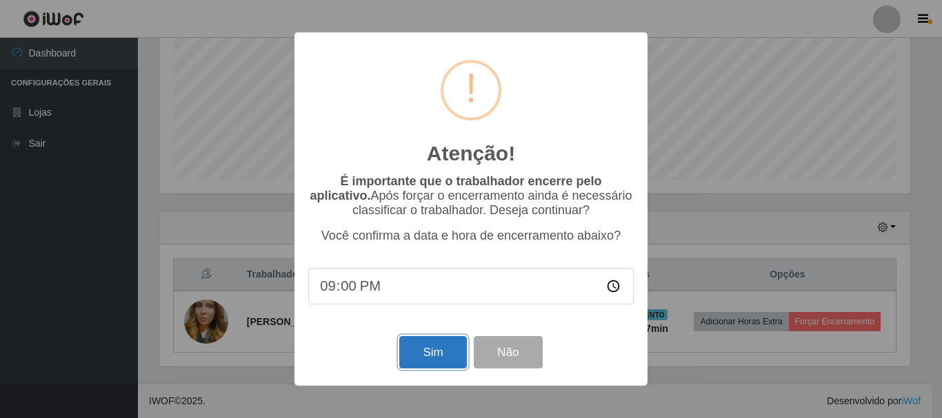
click at [432, 353] on button "Sim" at bounding box center [432, 352] width 67 height 32
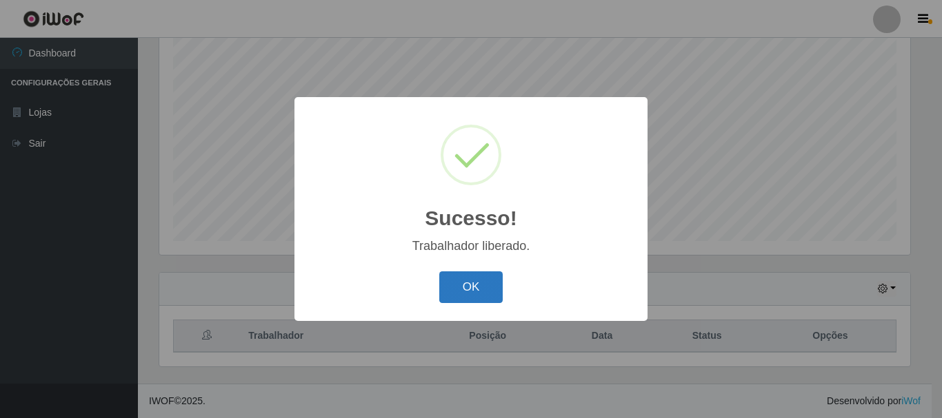
drag, startPoint x: 454, startPoint y: 290, endPoint x: 489, endPoint y: 279, distance: 36.0
click at [455, 290] on button "OK" at bounding box center [471, 288] width 64 height 32
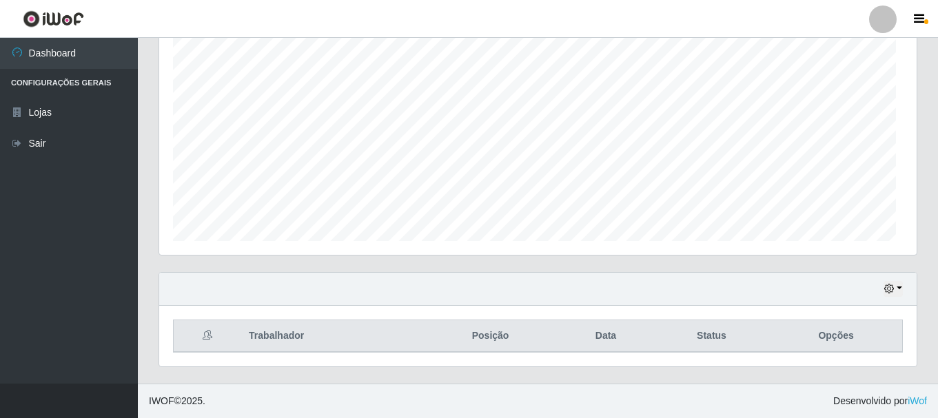
scroll to position [286, 758]
